Goal: Book appointment/travel/reservation

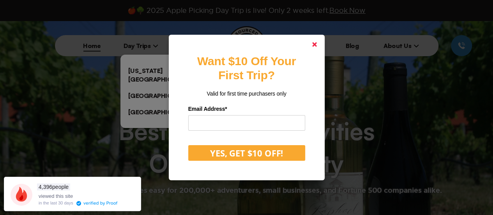
click at [320, 46] on link at bounding box center [314, 44] width 19 height 19
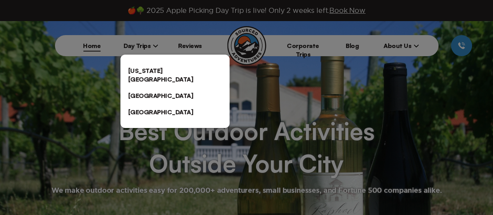
click at [160, 73] on link "[US_STATE][GEOGRAPHIC_DATA]" at bounding box center [174, 74] width 109 height 25
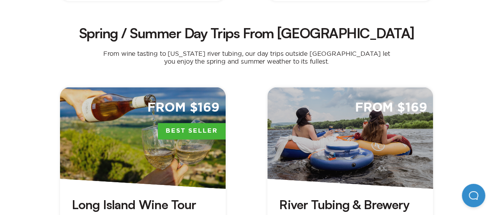
scroll to position [599, 0]
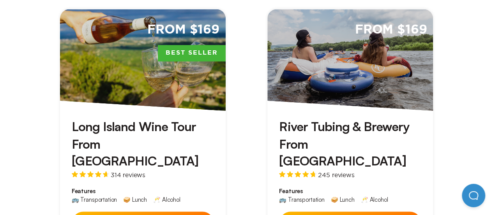
drag, startPoint x: 361, startPoint y: 176, endPoint x: 371, endPoint y: 117, distance: 60.5
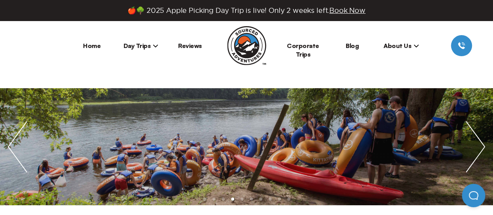
click at [487, 78] on header "Home Day Trips [US_STATE][GEOGRAPHIC_DATA] [GEOGRAPHIC_DATA] [GEOGRAPHIC_DATA] …" at bounding box center [246, 54] width 493 height 67
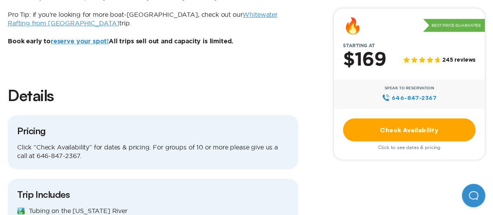
scroll to position [740, 0]
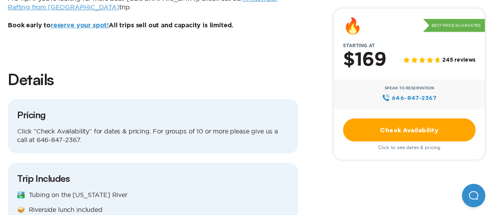
click at [390, 130] on link "Check Availability" at bounding box center [409, 129] width 132 height 23
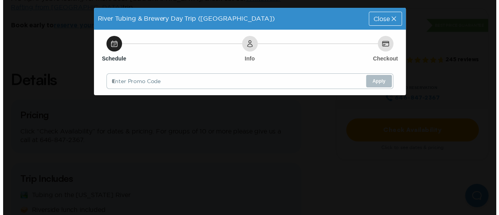
scroll to position [0, 0]
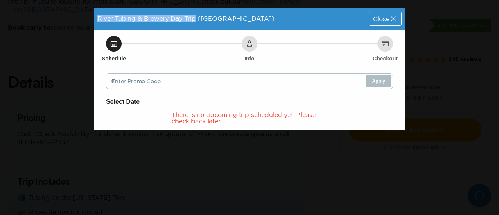
drag, startPoint x: 104, startPoint y: 18, endPoint x: 194, endPoint y: 15, distance: 90.8
click at [194, 15] on div "River Tubing & Brewery Day Trip ([GEOGRAPHIC_DATA])" at bounding box center [185, 18] width 185 height 15
copy span "River Tubing & Brewery Day Trip"
click at [482, 63] on div "River Tubing & Brewery Day Trip ([GEOGRAPHIC_DATA]) Close Schedule Info Checkou…" at bounding box center [249, 107] width 499 height 215
